Goal: Find specific page/section: Find specific page/section

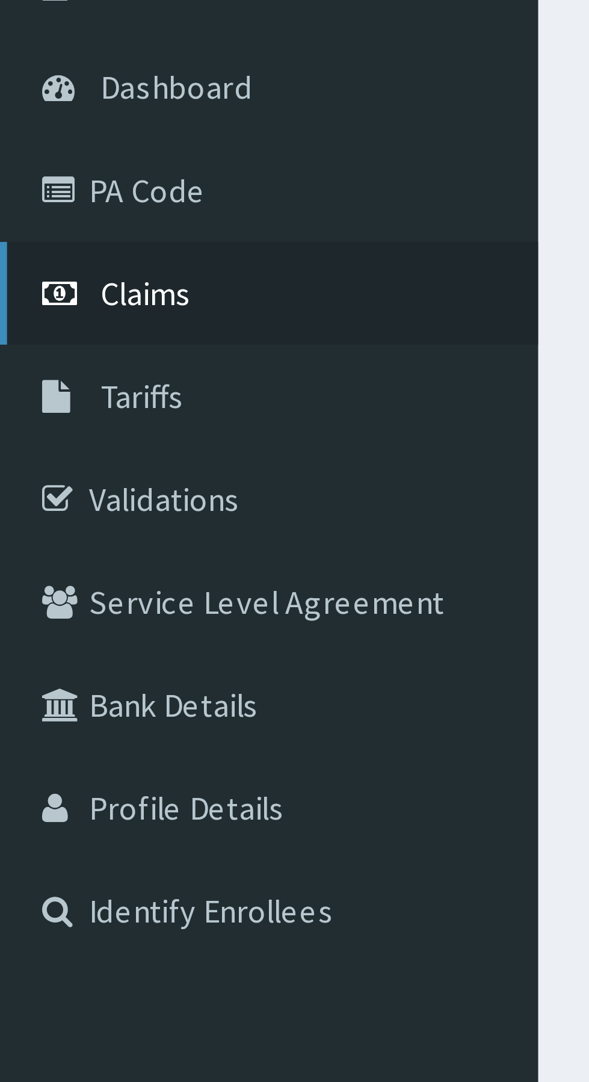
click at [36, 184] on span "Claims" at bounding box center [37, 184] width 23 height 11
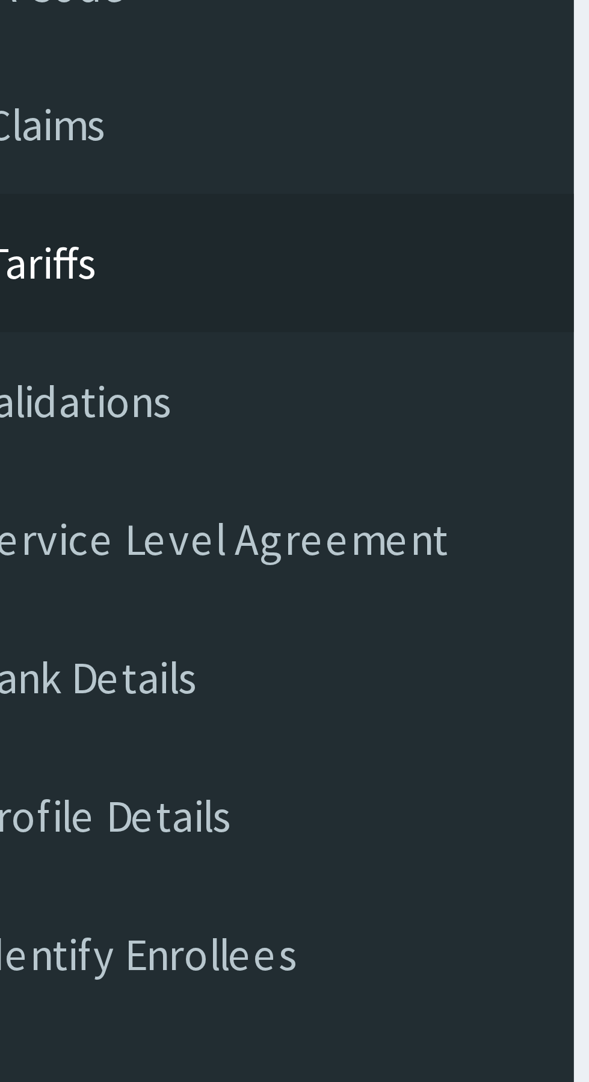
click at [42, 211] on span "Tariffs" at bounding box center [37, 210] width 22 height 11
click at [46, 188] on span "Claims" at bounding box center [37, 184] width 23 height 11
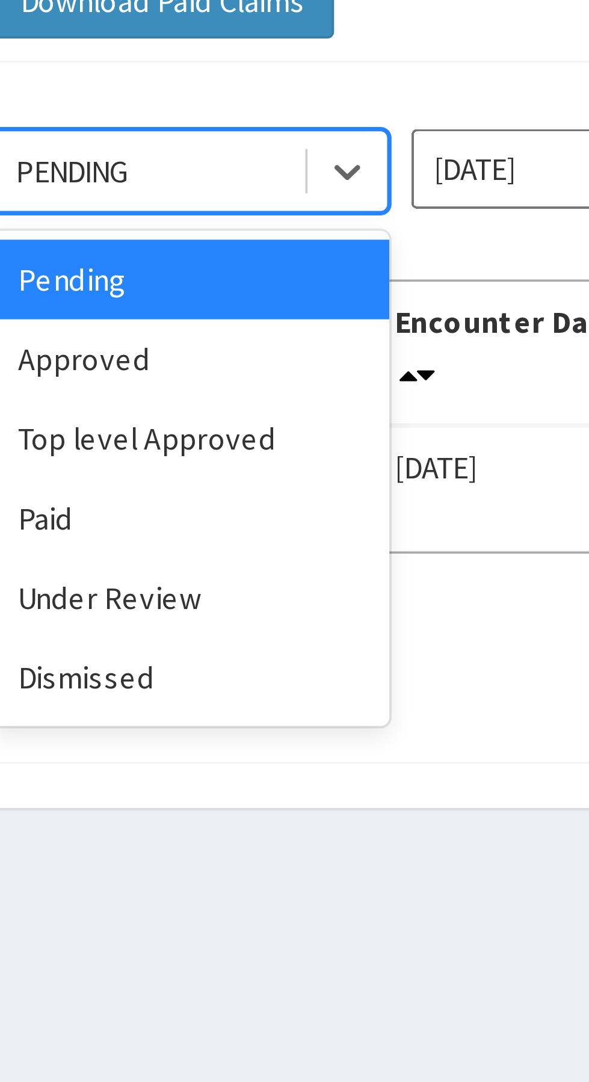
click at [223, 208] on div "Approved" at bounding box center [214, 208] width 108 height 22
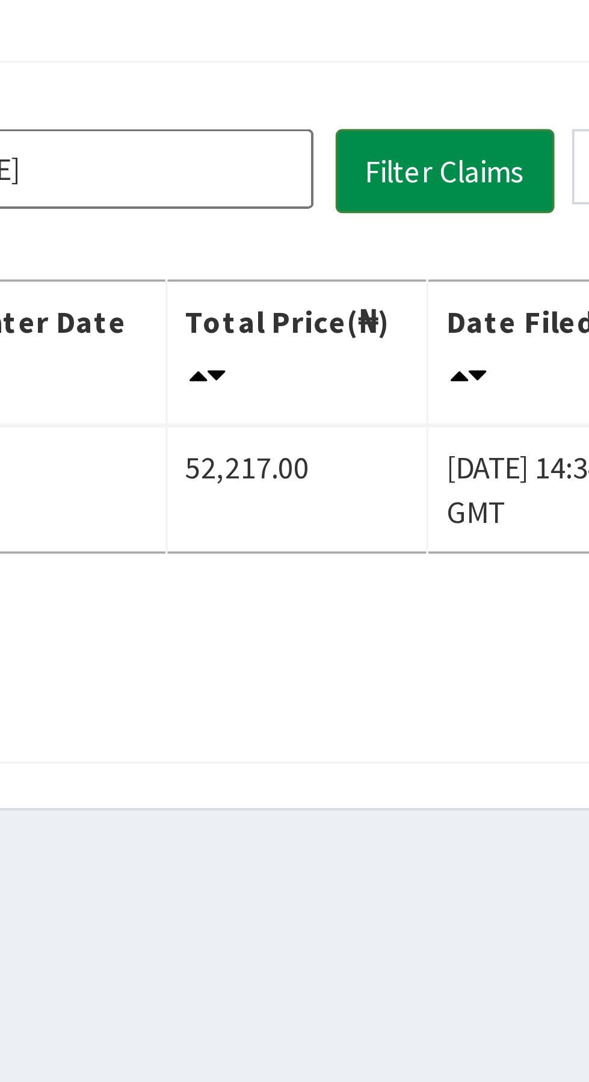
click at [424, 157] on button "Filter Claims" at bounding box center [418, 156] width 60 height 23
